Goal: Find contact information: Find contact information

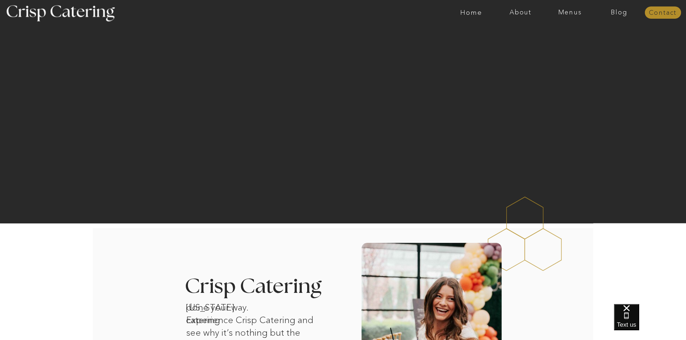
click at [658, 12] on nav "Contact" at bounding box center [663, 12] width 36 height 7
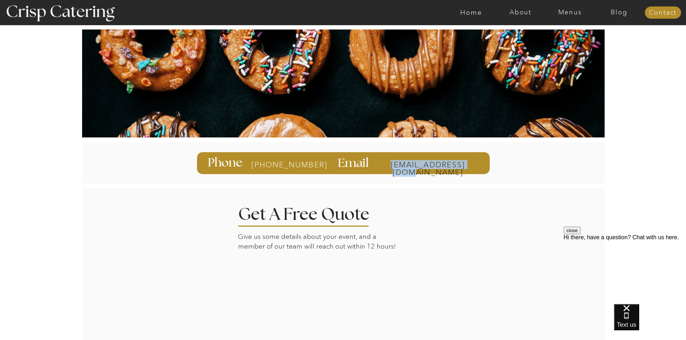
drag, startPoint x: 482, startPoint y: 163, endPoint x: 476, endPoint y: 165, distance: 5.9
click at [476, 165] on div "info@catercrisp.com Email 385-993-4062 Phone" at bounding box center [343, 163] width 432 height 51
copy div "info@catercrisp.com"
click at [288, 162] on p "[PHONE_NUMBER]" at bounding box center [279, 165] width 57 height 8
drag, startPoint x: 208, startPoint y: 161, endPoint x: 251, endPoint y: 164, distance: 43.3
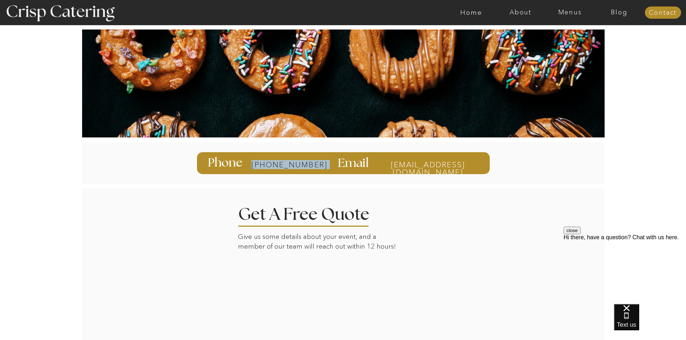
click at [251, 164] on div "info@catercrisp.com Email 385-993-4062 Phone" at bounding box center [343, 163] width 432 height 51
copy p "[PHONE_NUMBER]"
click at [521, 12] on nav "About" at bounding box center [520, 12] width 49 height 7
click at [513, 32] on nav "About Crisp" at bounding box center [522, 33] width 41 height 7
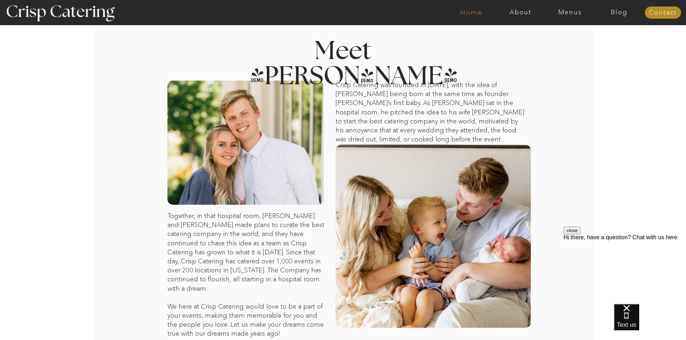
click at [475, 15] on nav "Home" at bounding box center [471, 12] width 49 height 7
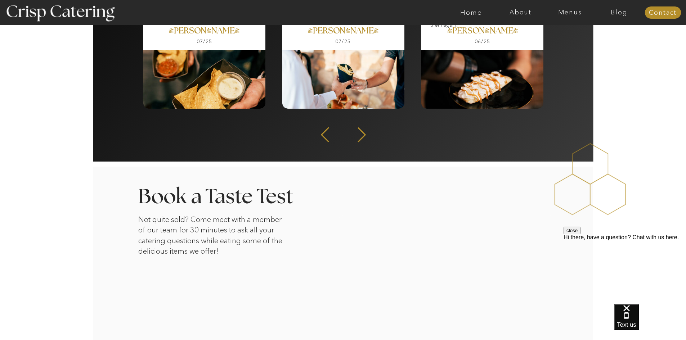
scroll to position [1153, 0]
